Goal: Download file/media

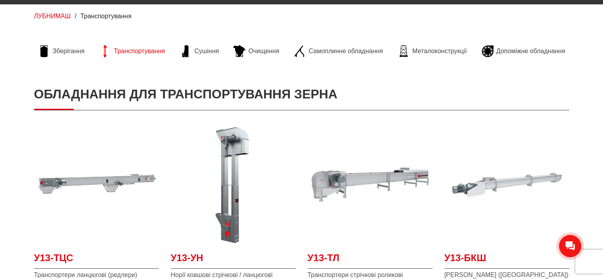
scroll to position [143, 0]
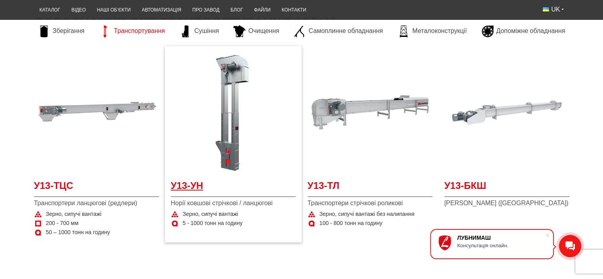
click at [251, 179] on span "У13-УН" at bounding box center [233, 188] width 125 height 18
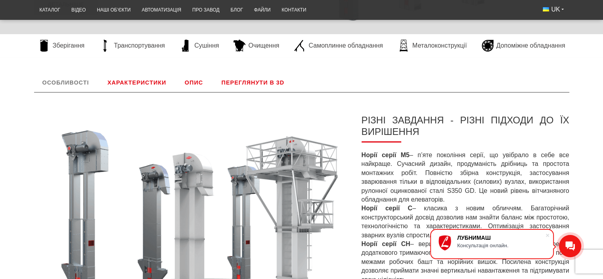
scroll to position [238, 0]
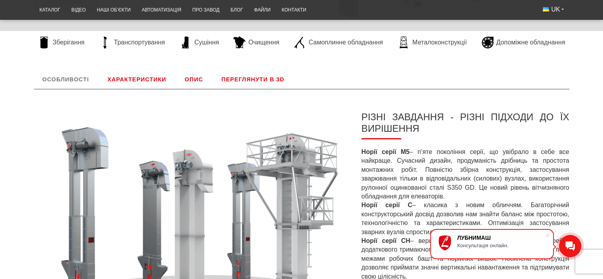
click at [136, 76] on link "Характеристики" at bounding box center [136, 79] width 75 height 19
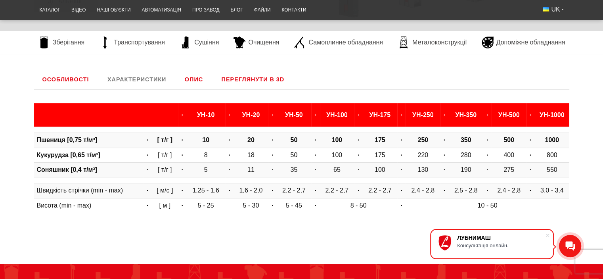
scroll to position [280, 0]
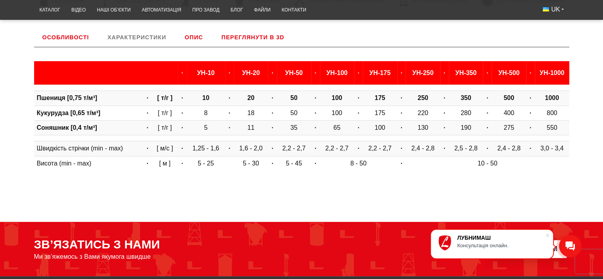
click at [195, 37] on link "Опис" at bounding box center [194, 37] width 35 height 19
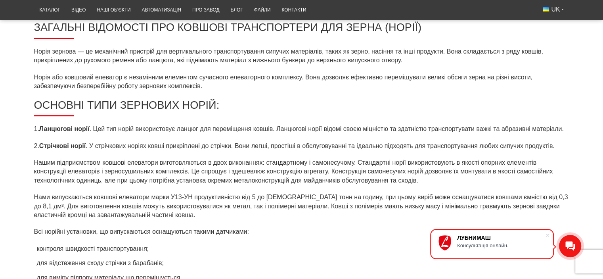
scroll to position [328, 0]
click at [164, 6] on link "Автоматизація" at bounding box center [161, 9] width 51 height 15
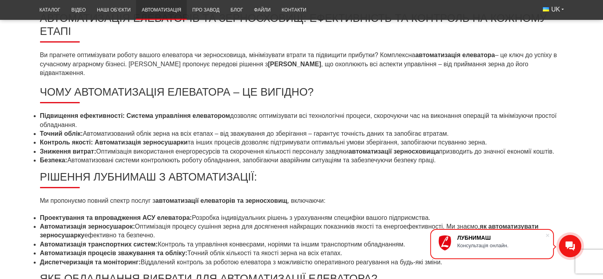
scroll to position [286, 0]
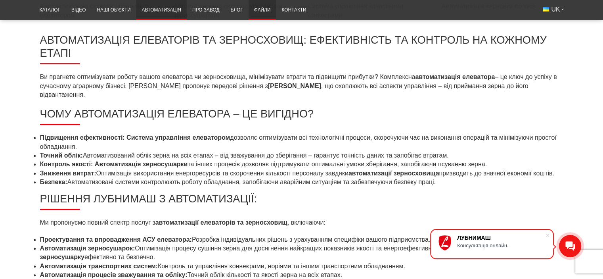
click at [269, 10] on link "Файли" at bounding box center [263, 9] width 28 height 15
click at [110, 11] on link "Наші об’єкти" at bounding box center [113, 9] width 45 height 15
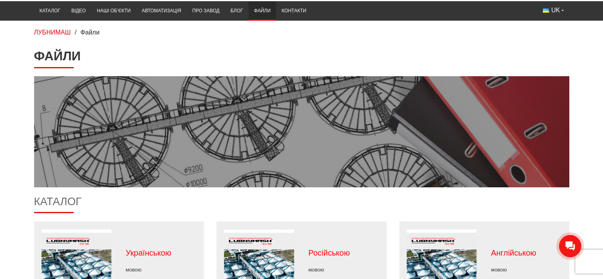
scroll to position [48, 0]
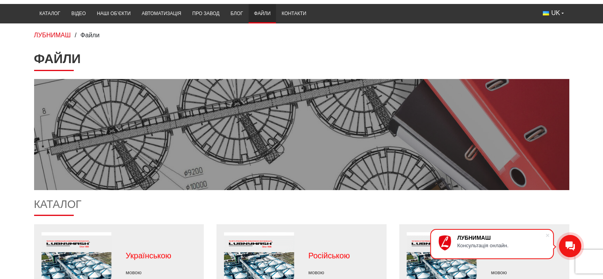
click at [73, 62] on h1 "Файли" at bounding box center [302, 61] width 536 height 20
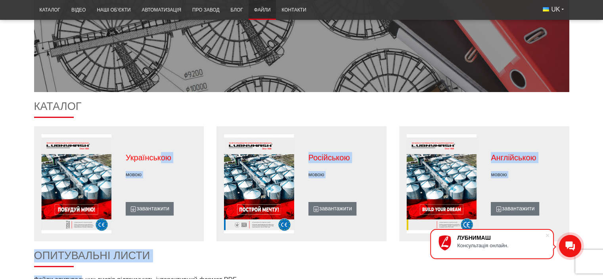
scroll to position [148, 0]
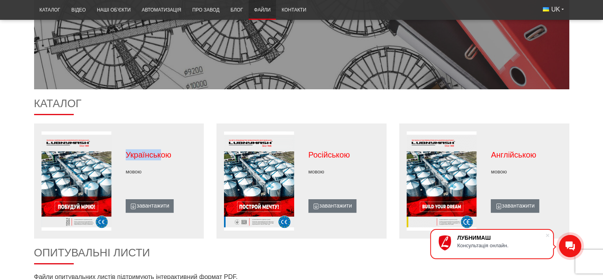
drag, startPoint x: 159, startPoint y: 258, endPoint x: 105, endPoint y: 163, distance: 109.3
click at [105, 163] on div "Українською мовою завантажити" at bounding box center [119, 180] width 170 height 99
click at [91, 144] on figure at bounding box center [76, 180] width 85 height 99
click at [102, 223] on figure at bounding box center [76, 180] width 85 height 99
click at [159, 204] on link "завантажити" at bounding box center [150, 205] width 48 height 13
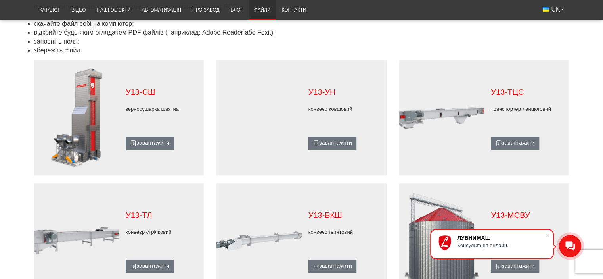
scroll to position [450, 0]
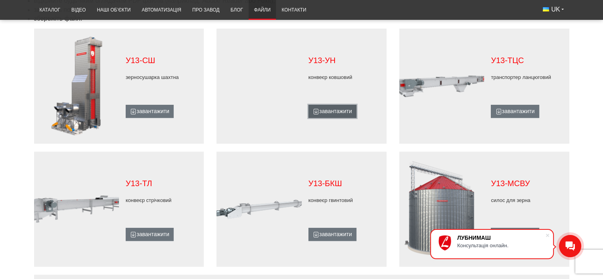
click at [337, 115] on link "завантажити" at bounding box center [333, 111] width 48 height 13
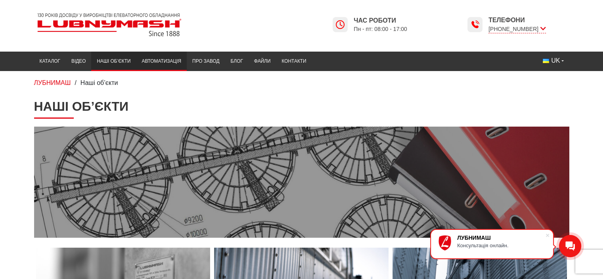
click at [165, 61] on link "Автоматизація" at bounding box center [161, 61] width 51 height 15
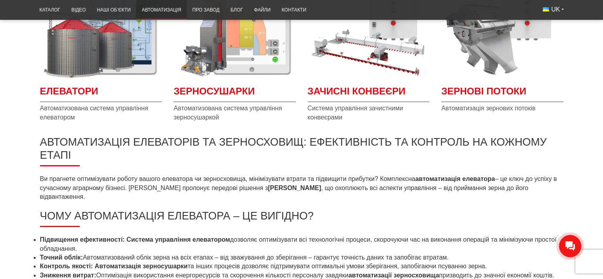
scroll to position [190, 0]
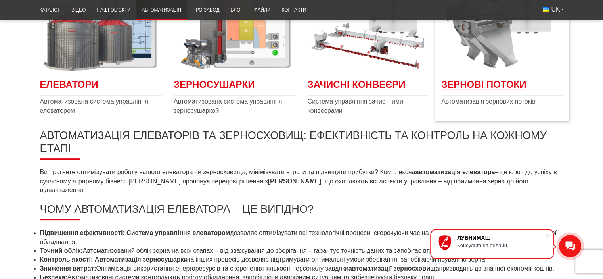
click at [479, 85] on span "Зернові потоки" at bounding box center [503, 87] width 122 height 18
